Goal: Register for event/course

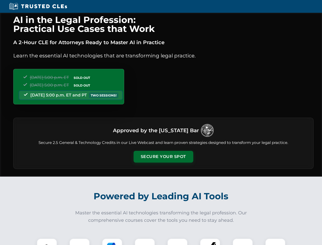
click at [163, 156] on button "Secure Your Spot" at bounding box center [164, 157] width 60 height 12
click at [47, 241] on img at bounding box center [46, 248] width 15 height 15
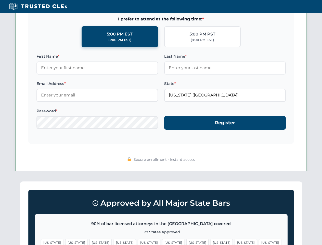
click at [186, 241] on span "[US_STATE]" at bounding box center [197, 242] width 22 height 7
click at [235, 241] on span "[US_STATE]" at bounding box center [246, 242] width 22 height 7
